Goal: Information Seeking & Learning: Learn about a topic

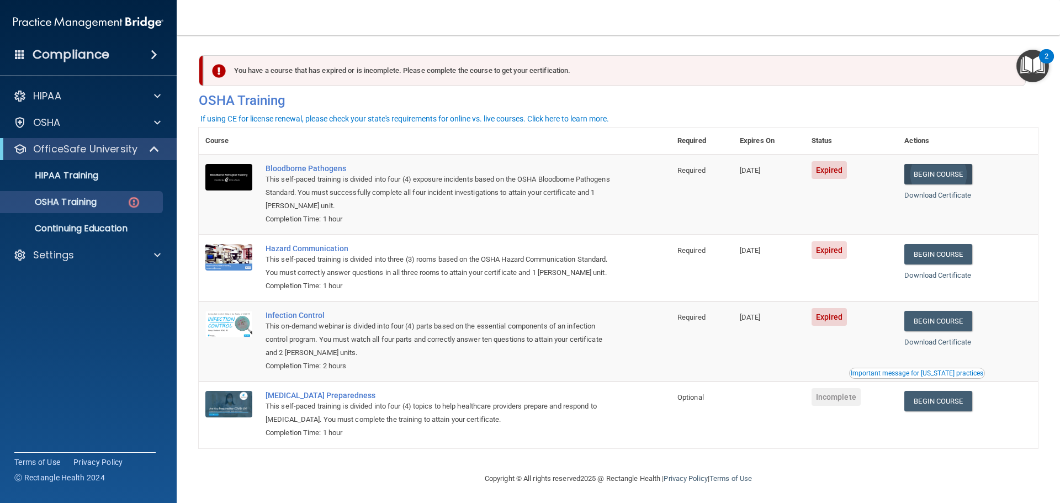
click at [925, 178] on link "Begin Course" at bounding box center [937, 174] width 67 height 20
click at [956, 258] on link "Begin Course" at bounding box center [937, 254] width 67 height 20
click at [939, 331] on link "Begin Course" at bounding box center [937, 321] width 67 height 20
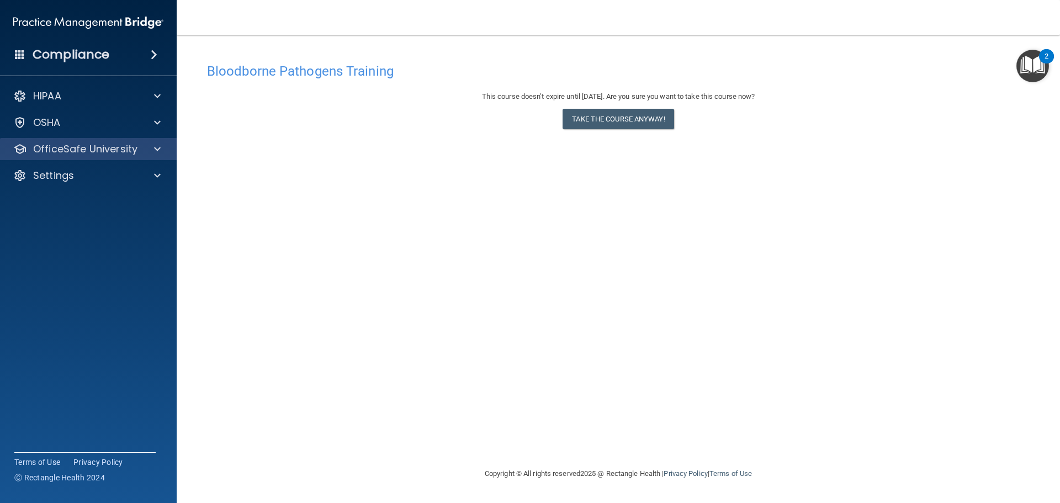
click at [68, 156] on div "OfficeSafe University" at bounding box center [88, 149] width 177 height 22
